Goal: Navigation & Orientation: Find specific page/section

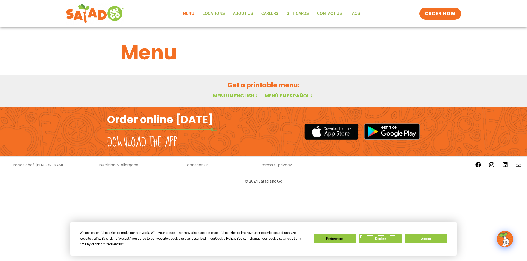
click at [366, 240] on button "Decline" at bounding box center [380, 239] width 42 height 10
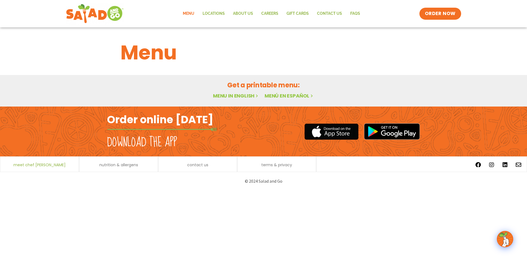
click at [47, 167] on span "meet chef [PERSON_NAME]" at bounding box center [39, 165] width 52 height 4
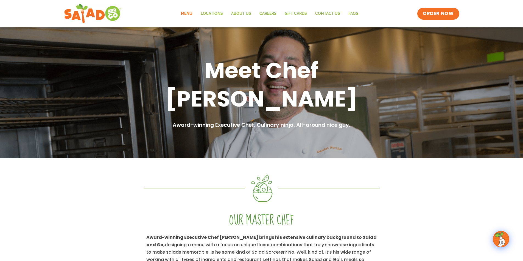
click at [195, 12] on link "Menu" at bounding box center [187, 13] width 20 height 13
click at [210, 13] on link "Locations" at bounding box center [211, 13] width 30 height 13
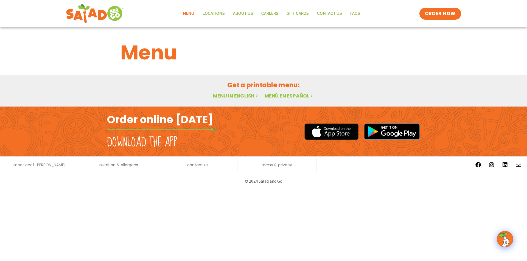
click at [166, 55] on h1 "Menu" at bounding box center [263, 53] width 286 height 30
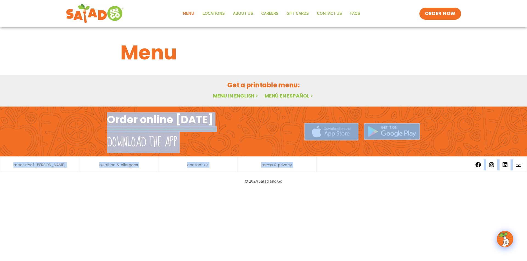
drag, startPoint x: 527, startPoint y: 90, endPoint x: 527, endPoint y: 163, distance: 73.0
click at [527, 163] on body "Menu Locations About Us Careers GIFT CARDS Contact Us FAQs Menu Menu Locations …" at bounding box center [263, 95] width 527 height 191
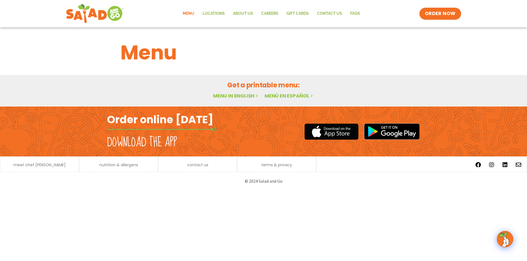
click at [348, 191] on html "Menu Locations About Us Careers GIFT CARDS Contact Us FAQs Menu Menu Locations …" at bounding box center [263, 95] width 527 height 191
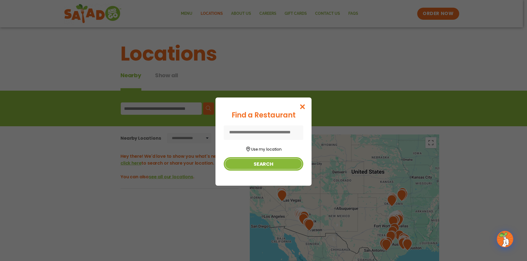
click at [266, 167] on button "Search" at bounding box center [264, 163] width 80 height 13
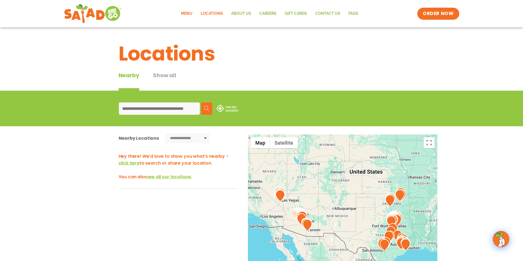
click at [185, 15] on link "Menu" at bounding box center [187, 13] width 20 height 13
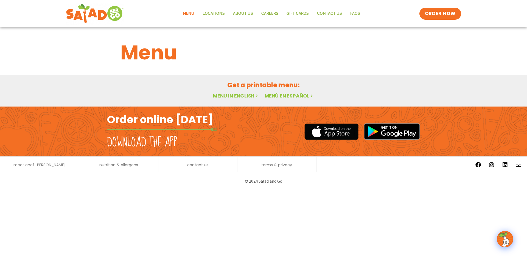
click at [232, 97] on link "Menu in English" at bounding box center [236, 95] width 46 height 7
click at [167, 120] on h2 "Order online [DATE]" at bounding box center [160, 119] width 106 height 13
click at [202, 124] on h2 "Order online [DATE]" at bounding box center [160, 119] width 106 height 13
